Goal: Find specific page/section: Find specific page/section

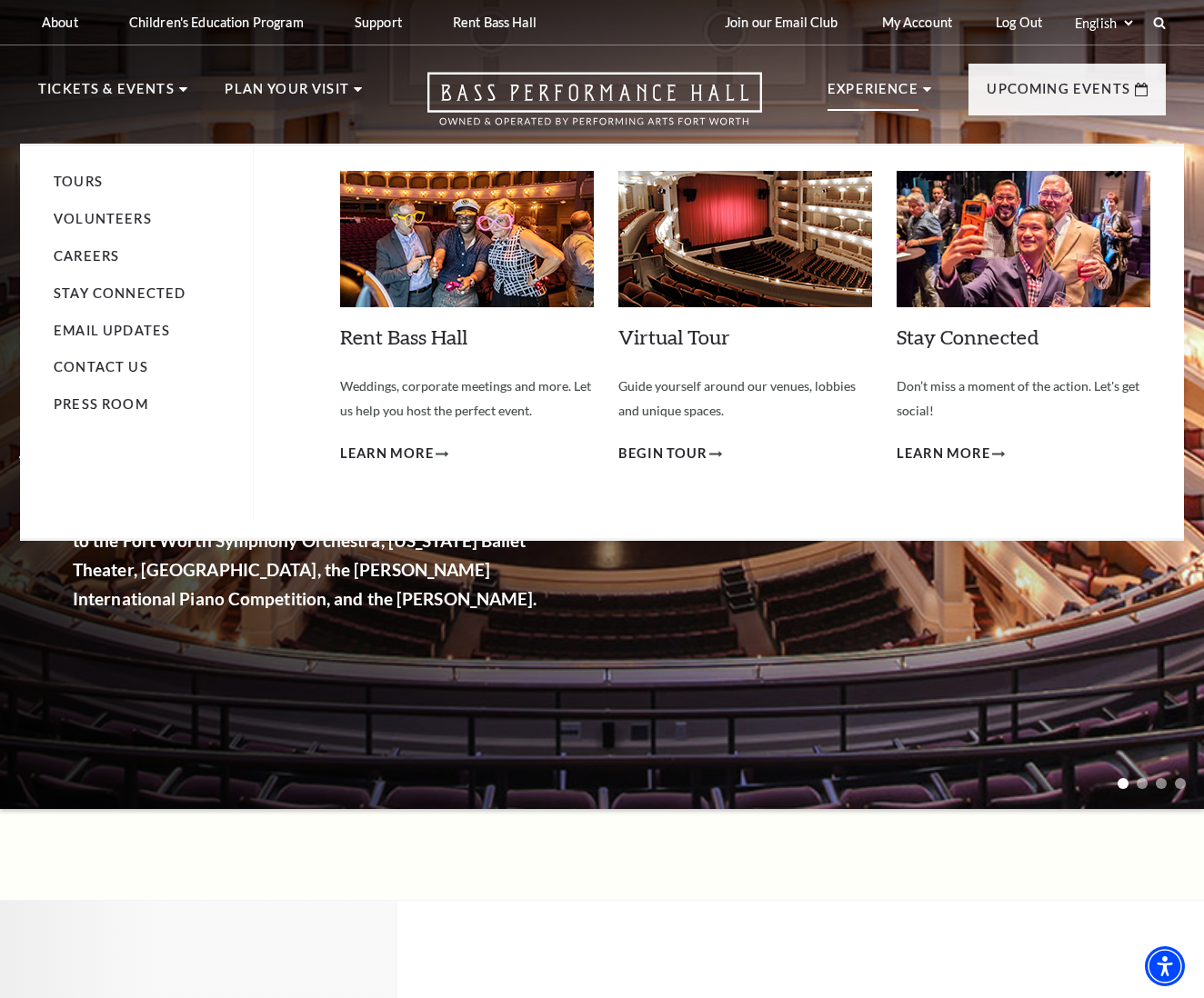
click at [879, 88] on p "Experience" at bounding box center [872, 94] width 91 height 33
click at [855, 85] on p "Experience" at bounding box center [872, 94] width 91 height 33
click at [874, 85] on p "Experience" at bounding box center [872, 94] width 91 height 33
click at [109, 214] on link "Volunteers" at bounding box center [102, 218] width 98 height 16
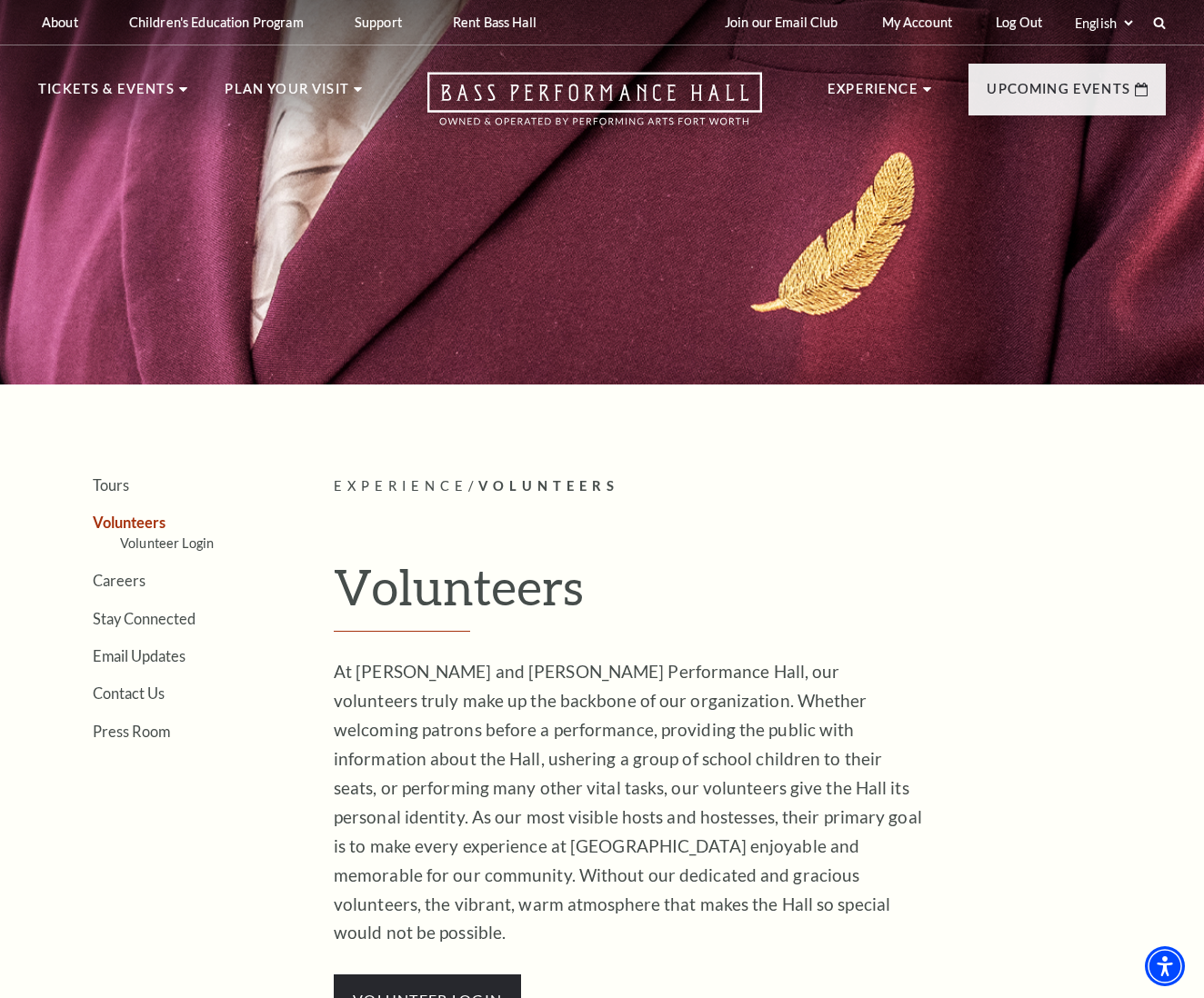
click at [156, 522] on link "Volunteers" at bounding box center [128, 522] width 72 height 17
click at [191, 543] on link "Volunteer Login" at bounding box center [167, 542] width 94 height 16
